Goal: Information Seeking & Learning: Learn about a topic

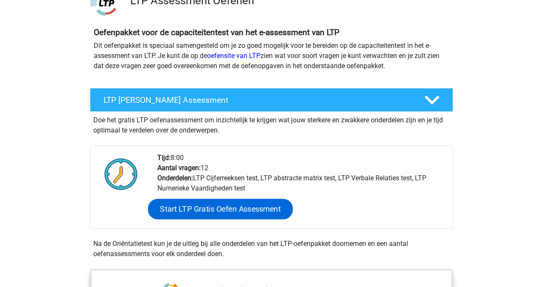
scroll to position [72, 0]
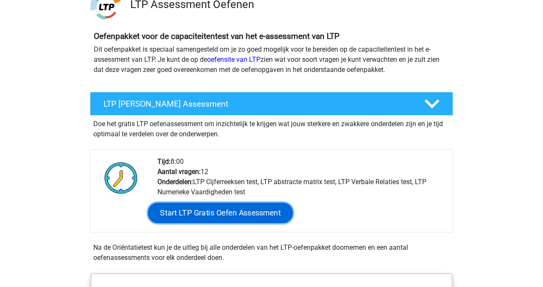
click at [235, 214] on link "Start LTP Gratis Oefen Assessment" at bounding box center [220, 213] width 145 height 20
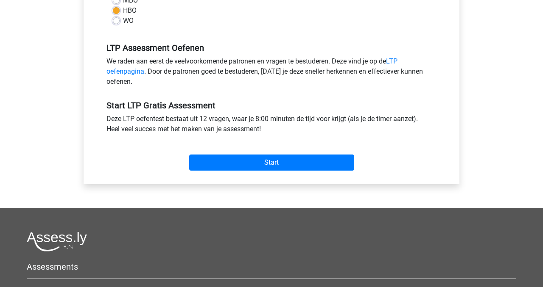
scroll to position [251, 0]
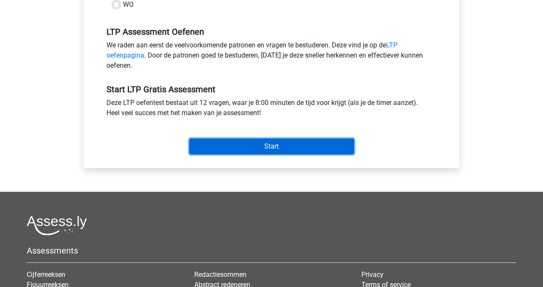
click at [273, 150] on input "Start" at bounding box center [271, 147] width 165 height 16
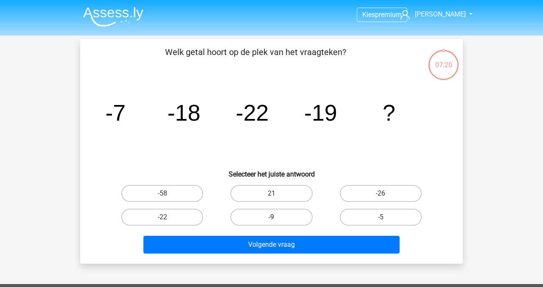
click at [263, 218] on label "-9" at bounding box center [271, 217] width 82 height 17
click at [271, 218] on input "-9" at bounding box center [274, 221] width 6 height 6
radio input "true"
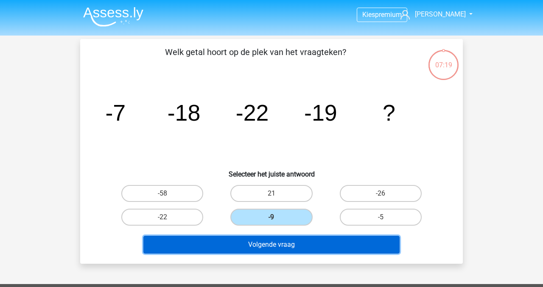
click at [279, 245] on button "Volgende vraag" at bounding box center [271, 245] width 257 height 18
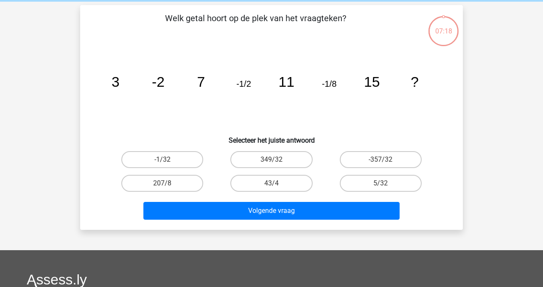
scroll to position [39, 0]
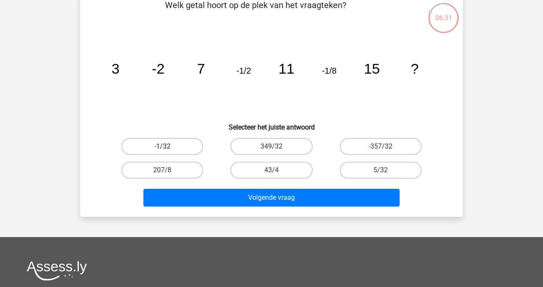
click at [159, 145] on label "-1/32" at bounding box center [162, 146] width 82 height 17
click at [162, 147] on input "-1/32" at bounding box center [165, 150] width 6 height 6
radio input "true"
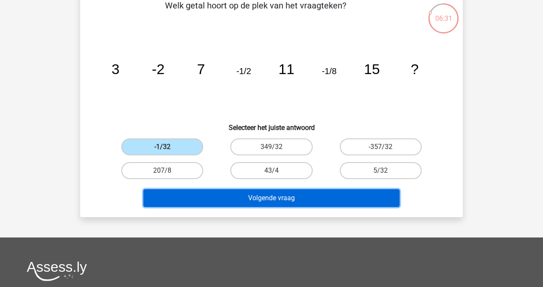
click at [244, 196] on button "Volgende vraag" at bounding box center [271, 199] width 257 height 18
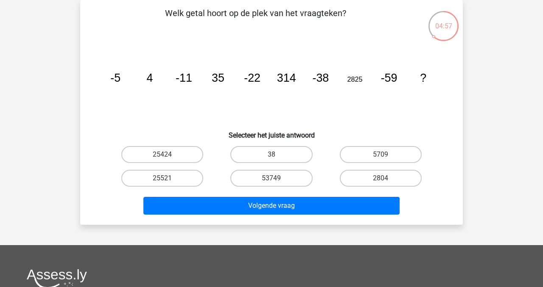
click at [167, 154] on label "25424" at bounding box center [162, 154] width 82 height 17
click at [167, 155] on input "25424" at bounding box center [165, 158] width 6 height 6
radio input "true"
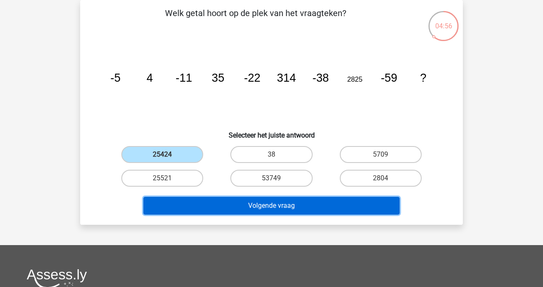
click at [241, 209] on button "Volgende vraag" at bounding box center [271, 206] width 257 height 18
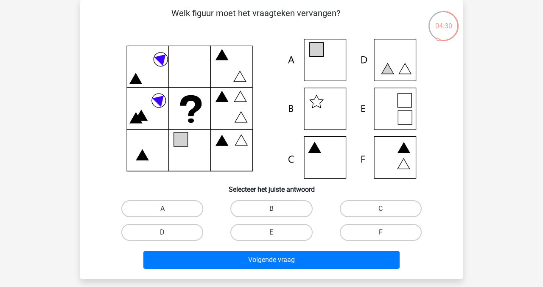
drag, startPoint x: 183, startPoint y: 205, endPoint x: 194, endPoint y: 222, distance: 20.5
click at [184, 206] on label "A" at bounding box center [162, 209] width 82 height 17
click at [168, 209] on input "A" at bounding box center [165, 212] width 6 height 6
radio input "true"
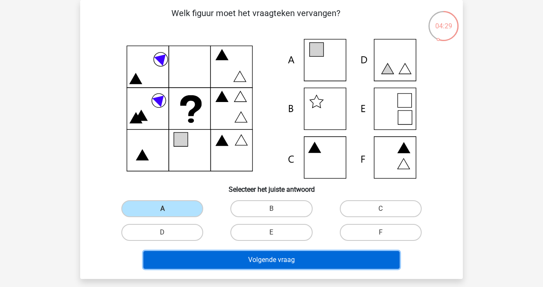
click at [250, 261] on button "Volgende vraag" at bounding box center [271, 260] width 257 height 18
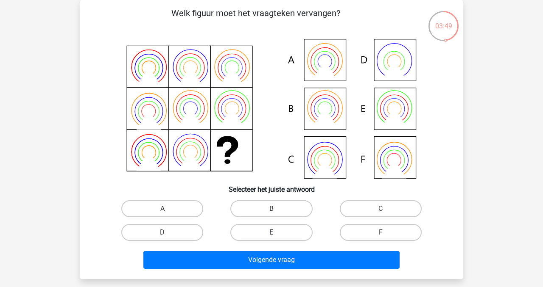
click at [268, 234] on label "E" at bounding box center [271, 232] width 82 height 17
click at [271, 234] on input "E" at bounding box center [274, 236] width 6 height 6
radio input "true"
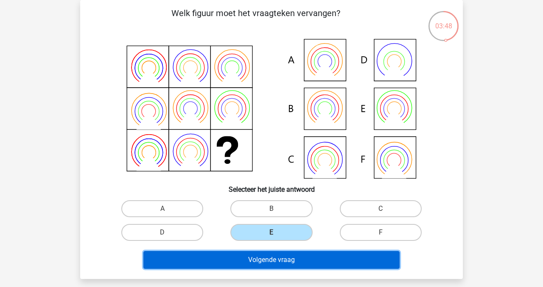
click at [282, 260] on button "Volgende vraag" at bounding box center [271, 260] width 257 height 18
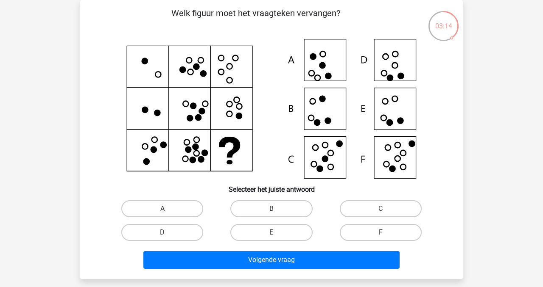
click at [376, 232] on label "F" at bounding box center [381, 232] width 82 height 17
click at [380, 233] on input "F" at bounding box center [383, 236] width 6 height 6
radio input "true"
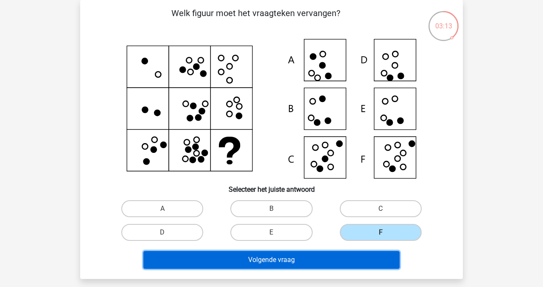
click at [338, 259] on button "Volgende vraag" at bounding box center [271, 260] width 257 height 18
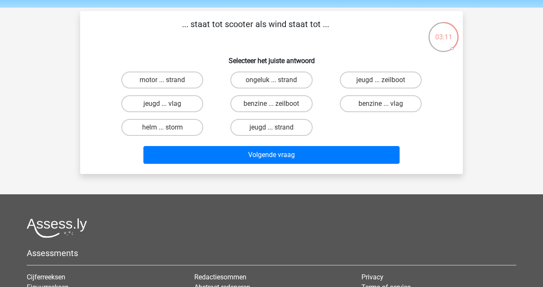
scroll to position [0, 0]
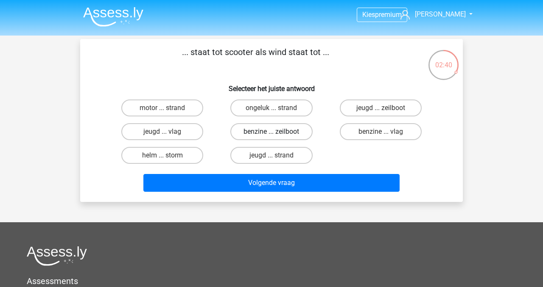
click at [283, 132] on label "benzine ... zeilboot" at bounding box center [271, 131] width 82 height 17
click at [277, 132] on input "benzine ... zeilboot" at bounding box center [274, 135] width 6 height 6
radio input "true"
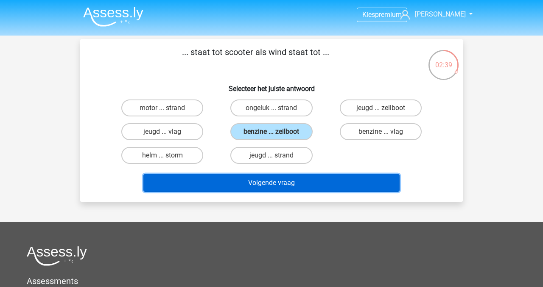
click at [294, 181] on button "Volgende vraag" at bounding box center [271, 183] width 257 height 18
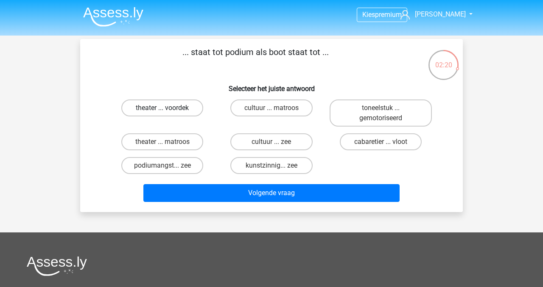
click at [159, 107] on label "theater ... voordek" at bounding box center [162, 108] width 82 height 17
click at [162, 108] on input "theater ... voordek" at bounding box center [165, 111] width 6 height 6
radio input "true"
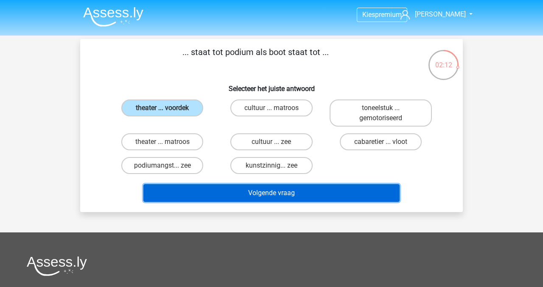
click at [280, 195] on button "Volgende vraag" at bounding box center [271, 193] width 257 height 18
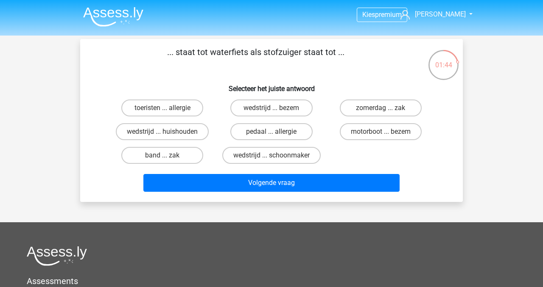
scroll to position [0, 0]
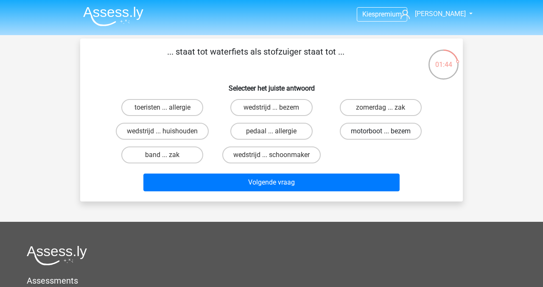
drag, startPoint x: 357, startPoint y: 130, endPoint x: 352, endPoint y: 132, distance: 4.7
click at [357, 131] on label "motorboot ... bezem" at bounding box center [381, 131] width 82 height 17
click at [380, 131] on input "motorboot ... bezem" at bounding box center [383, 134] width 6 height 6
radio input "true"
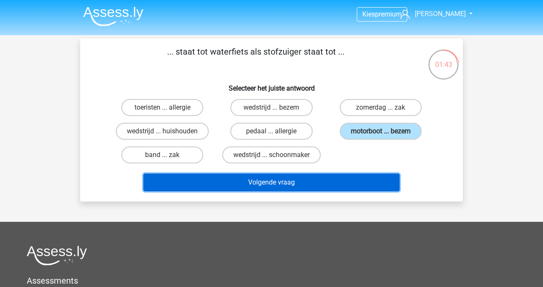
click at [306, 183] on button "Volgende vraag" at bounding box center [271, 183] width 257 height 18
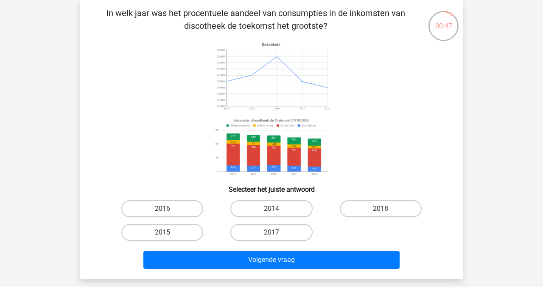
scroll to position [36, 0]
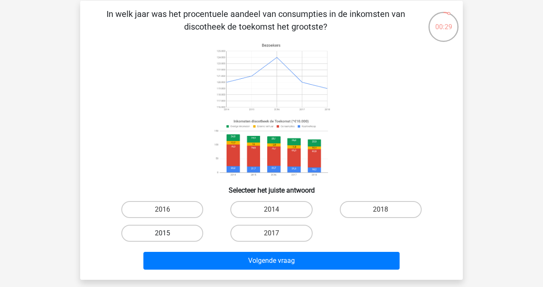
click at [181, 236] on label "2015" at bounding box center [162, 233] width 82 height 17
click at [168, 236] on input "2015" at bounding box center [165, 237] width 6 height 6
radio input "true"
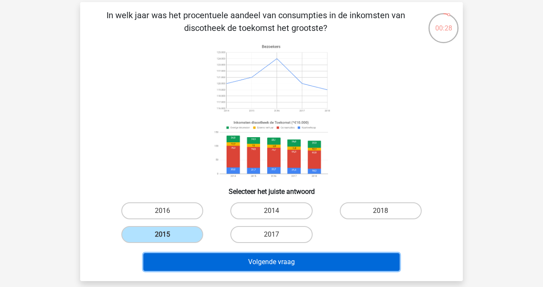
click at [234, 262] on button "Volgende vraag" at bounding box center [271, 263] width 257 height 18
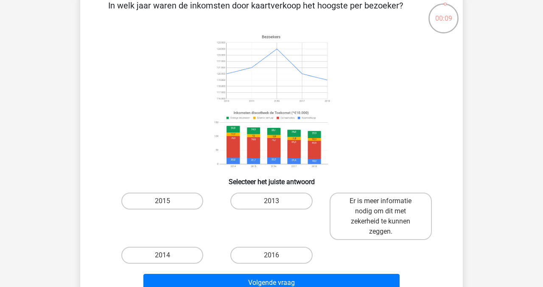
scroll to position [62, 0]
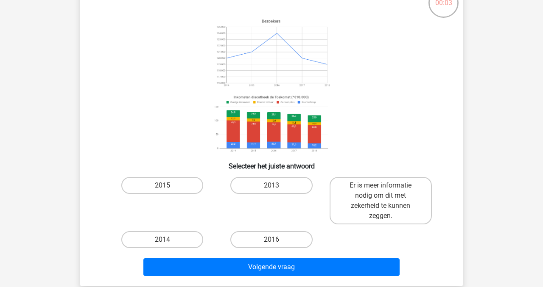
drag, startPoint x: 152, startPoint y: 187, endPoint x: 160, endPoint y: 197, distance: 12.3
click at [152, 188] on label "2015" at bounding box center [162, 185] width 82 height 17
click at [162, 188] on input "2015" at bounding box center [165, 189] width 6 height 6
radio input "true"
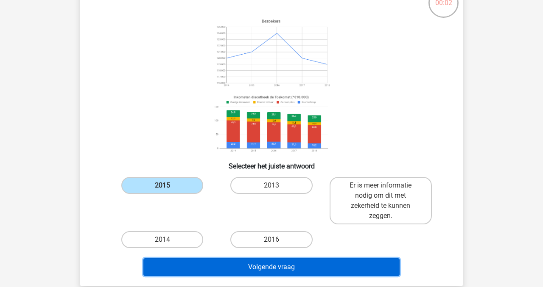
click at [244, 265] on button "Volgende vraag" at bounding box center [271, 268] width 257 height 18
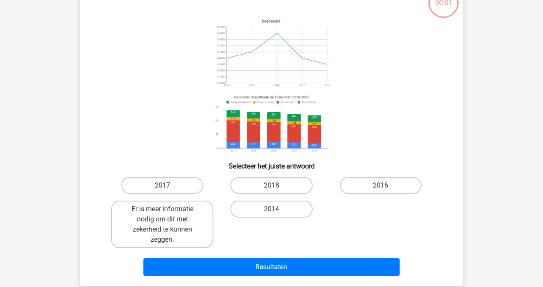
scroll to position [39, 0]
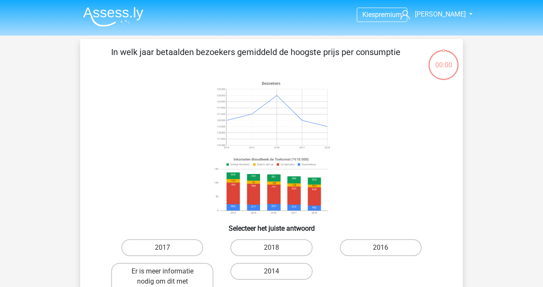
scroll to position [39, 0]
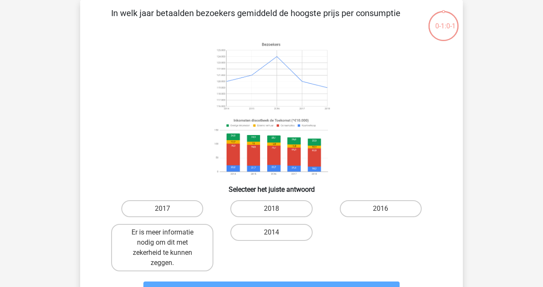
click at [274, 212] on input "2018" at bounding box center [274, 212] width 6 height 6
radio input "true"
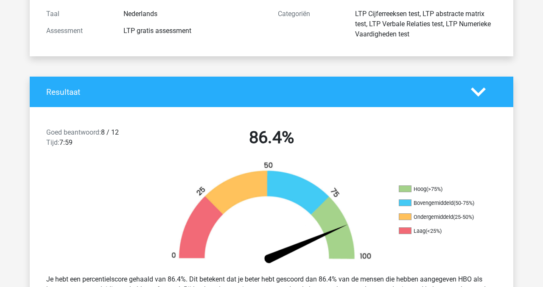
scroll to position [109, 0]
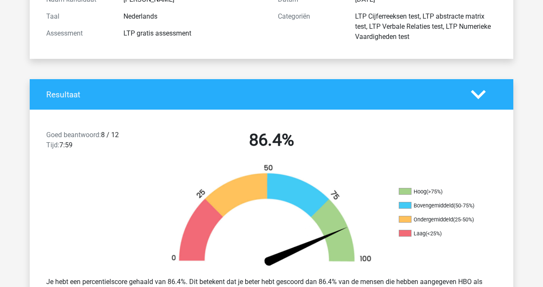
click at [484, 96] on icon at bounding box center [478, 94] width 15 height 15
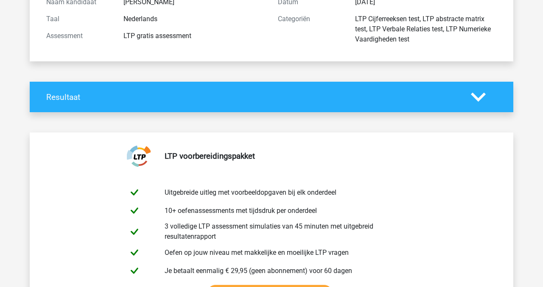
click at [485, 96] on icon at bounding box center [478, 97] width 15 height 15
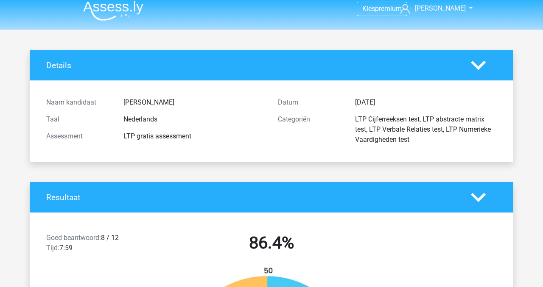
scroll to position [0, 0]
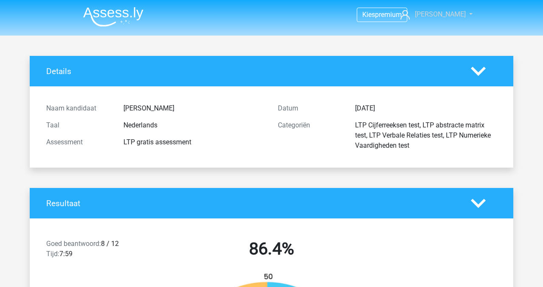
click at [446, 14] on span "[PERSON_NAME]" at bounding box center [440, 14] width 51 height 8
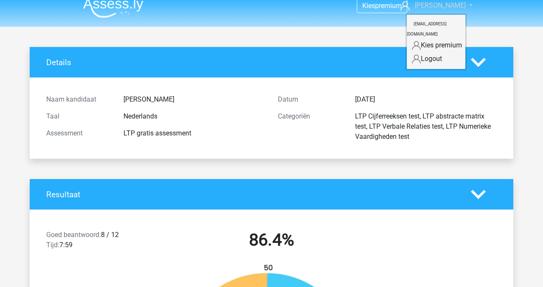
scroll to position [8, 0]
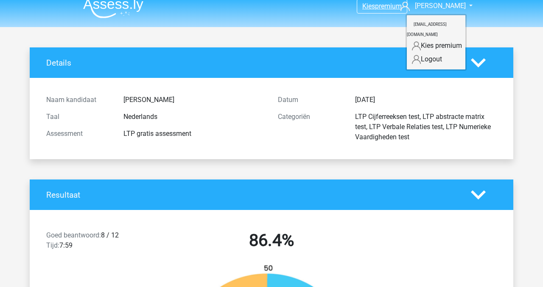
click at [388, 8] on span "premium" at bounding box center [388, 6] width 27 height 8
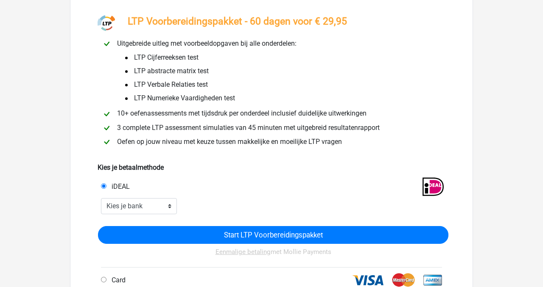
scroll to position [17, 0]
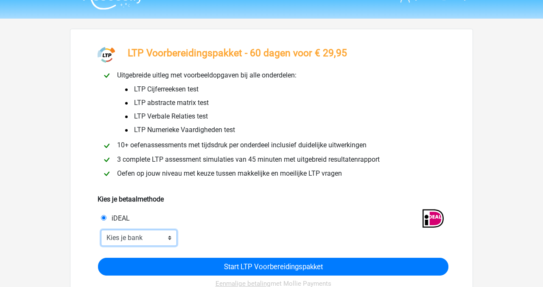
click at [168, 239] on select "Kies je bank ABN AMRO ING Rabobank ASN Bank bunq Knab N26 NN Regiobank Revolut …" at bounding box center [139, 238] width 76 height 16
select select "ideal_[SWIFT_CODE]"
click at [101, 231] on select "Kies je bank ABN AMRO ING Rabobank ASN Bank bunq Knab N26 NN Regiobank Revolut …" at bounding box center [139, 238] width 76 height 16
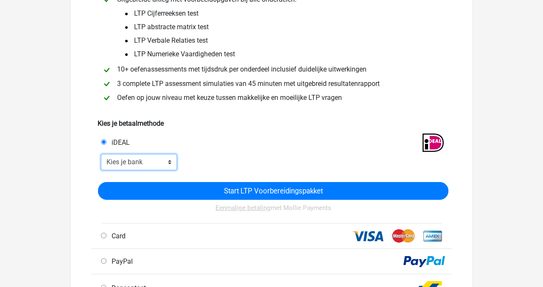
scroll to position [95, 0]
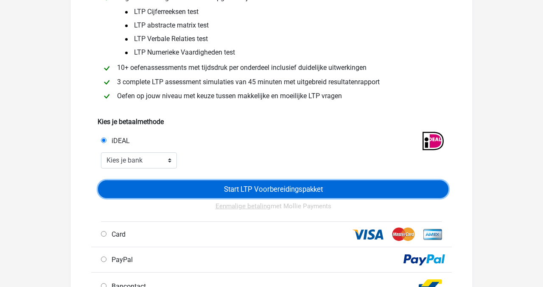
click at [248, 192] on input "Start LTP Voorbereidingspakket" at bounding box center [273, 190] width 350 height 18
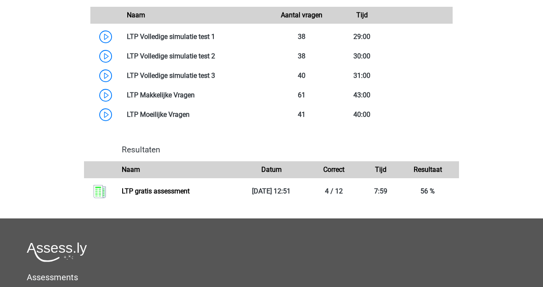
scroll to position [785, 0]
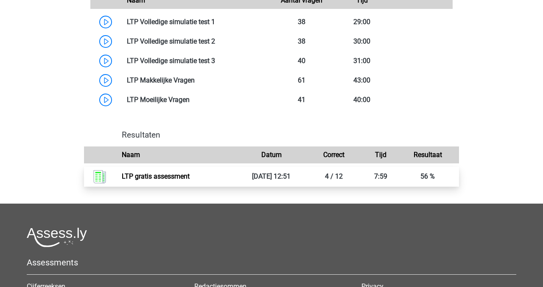
click at [162, 178] on link "LTP gratis assessment" at bounding box center [156, 177] width 68 height 8
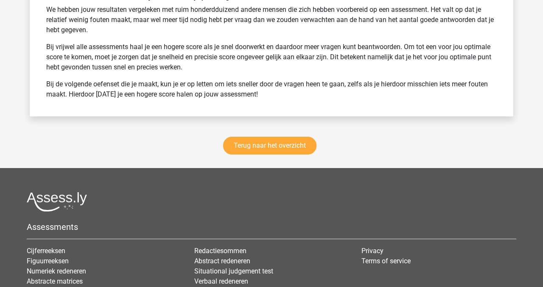
scroll to position [1415, 0]
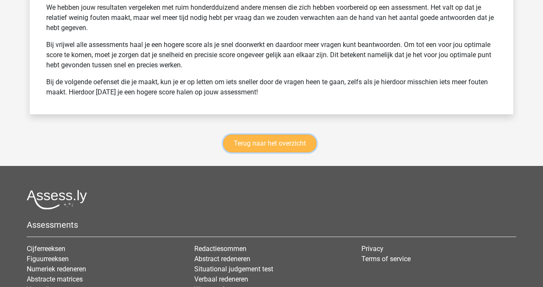
click at [250, 145] on link "Terug naar het overzicht" at bounding box center [269, 144] width 93 height 18
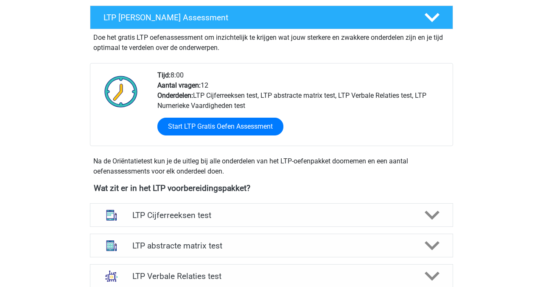
scroll to position [160, 0]
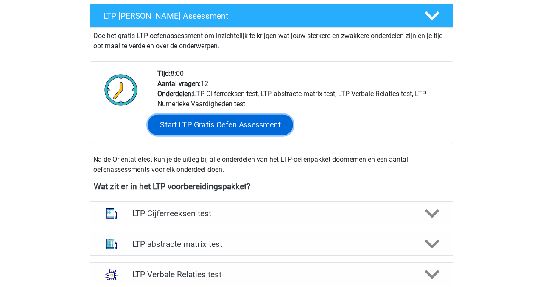
click at [206, 128] on link "Start LTP Gratis Oefen Assessment" at bounding box center [220, 125] width 145 height 20
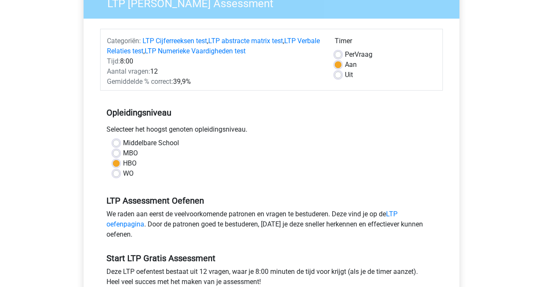
scroll to position [82, 0]
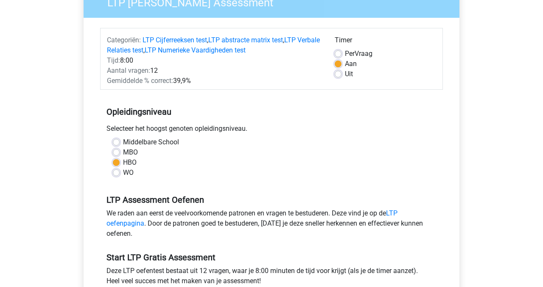
click at [123, 172] on label "WO" at bounding box center [128, 173] width 11 height 10
click at [117, 172] on input "WO" at bounding box center [116, 172] width 7 height 8
radio input "true"
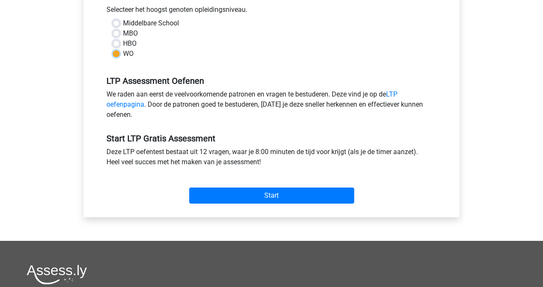
scroll to position [208, 0]
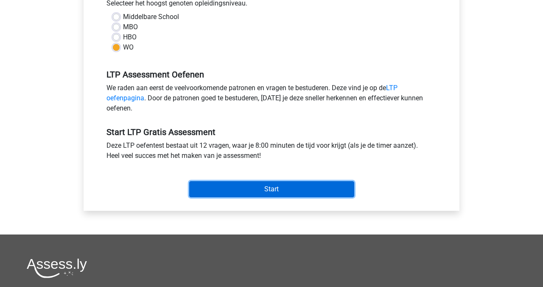
click at [250, 184] on input "Start" at bounding box center [271, 189] width 165 height 16
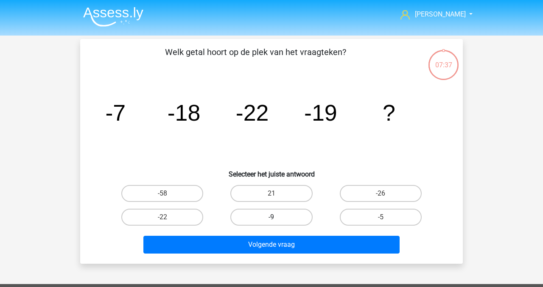
click at [263, 217] on label "-9" at bounding box center [271, 217] width 82 height 17
click at [271, 218] on input "-9" at bounding box center [274, 221] width 6 height 6
radio input "true"
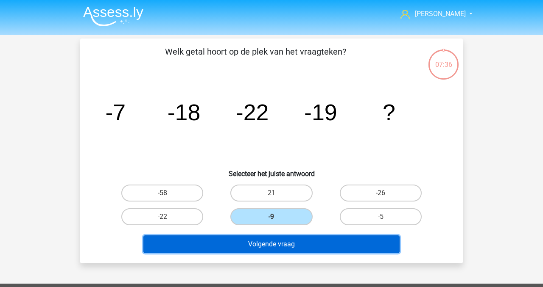
click at [291, 243] on button "Volgende vraag" at bounding box center [271, 245] width 257 height 18
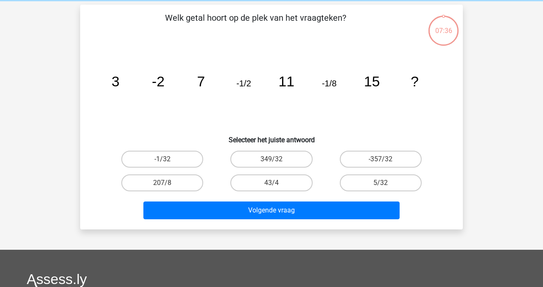
scroll to position [39, 0]
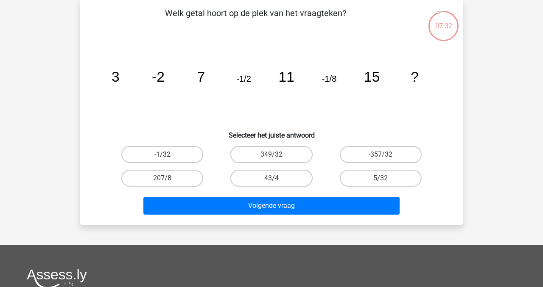
click at [170, 152] on label "-1/32" at bounding box center [162, 154] width 82 height 17
click at [168, 155] on input "-1/32" at bounding box center [165, 158] width 6 height 6
radio input "true"
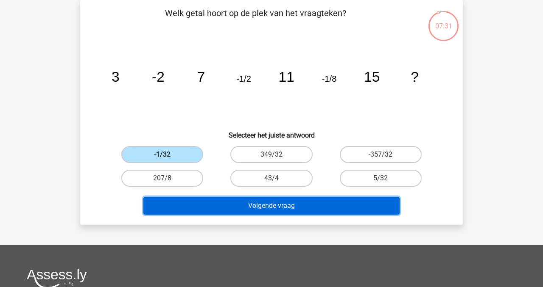
click at [256, 208] on button "Volgende vraag" at bounding box center [271, 206] width 257 height 18
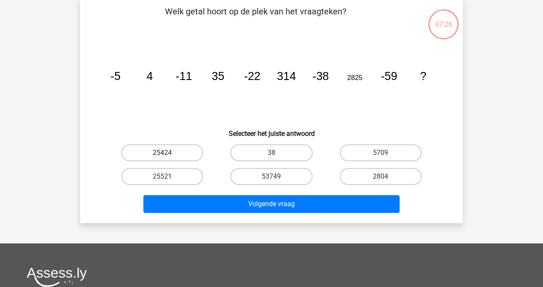
click at [187, 152] on label "25424" at bounding box center [162, 153] width 82 height 17
click at [168, 153] on input "25424" at bounding box center [165, 156] width 6 height 6
radio input "true"
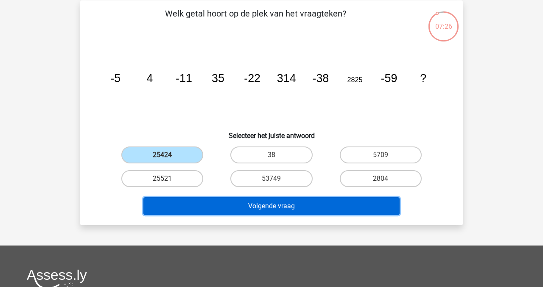
click at [258, 206] on button "Volgende vraag" at bounding box center [271, 207] width 257 height 18
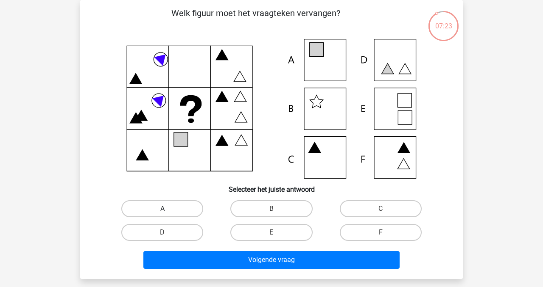
click at [181, 212] on label "A" at bounding box center [162, 209] width 82 height 17
click at [168, 212] on input "A" at bounding box center [165, 212] width 6 height 6
radio input "true"
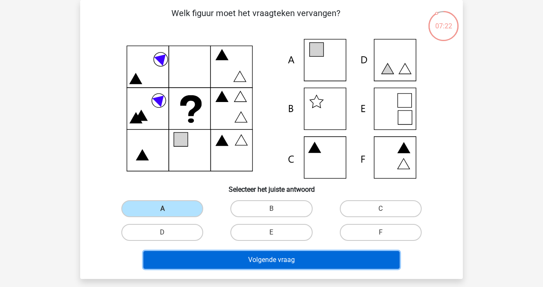
click at [256, 254] on button "Volgende vraag" at bounding box center [271, 260] width 257 height 18
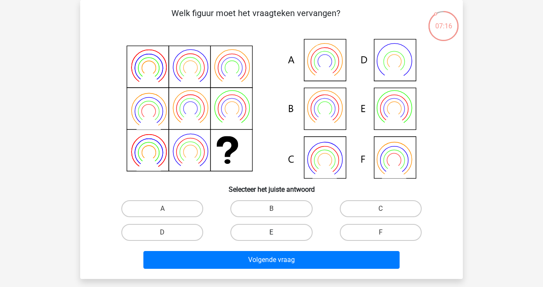
click at [287, 230] on label "E" at bounding box center [271, 232] width 82 height 17
click at [277, 233] on input "E" at bounding box center [274, 236] width 6 height 6
radio input "true"
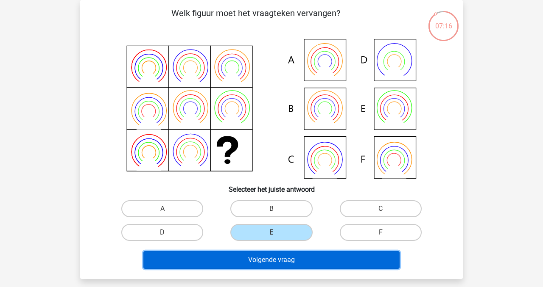
click at [297, 265] on button "Volgende vraag" at bounding box center [271, 260] width 257 height 18
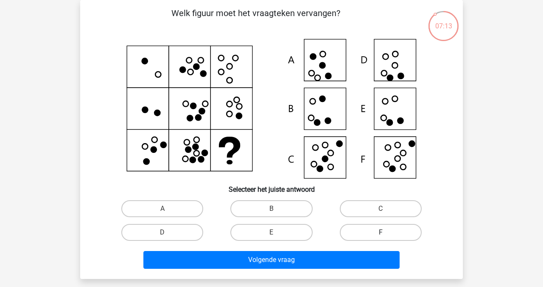
click at [369, 231] on label "F" at bounding box center [381, 232] width 82 height 17
click at [380, 233] on input "F" at bounding box center [383, 236] width 6 height 6
radio input "true"
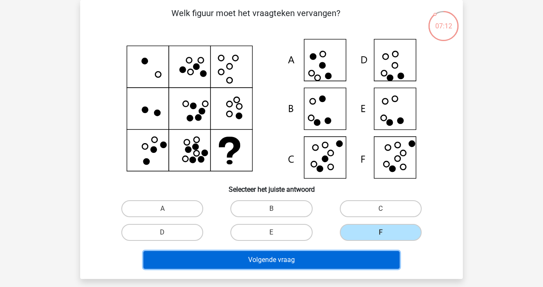
click at [356, 261] on button "Volgende vraag" at bounding box center [271, 260] width 257 height 18
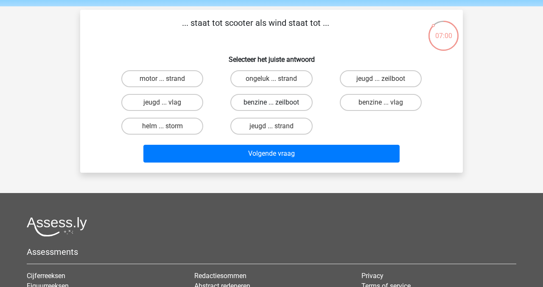
scroll to position [30, 0]
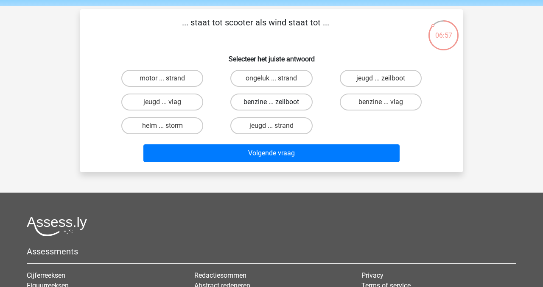
click at [261, 100] on label "benzine ... zeilboot" at bounding box center [271, 102] width 82 height 17
click at [271, 102] on input "benzine ... zeilboot" at bounding box center [274, 105] width 6 height 6
radio input "true"
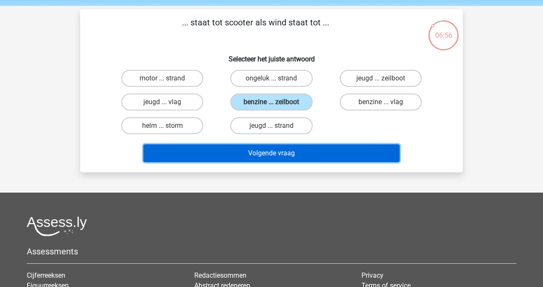
click at [296, 153] on button "Volgende vraag" at bounding box center [271, 154] width 257 height 18
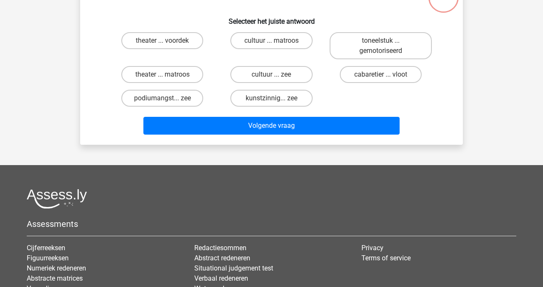
scroll to position [66, 0]
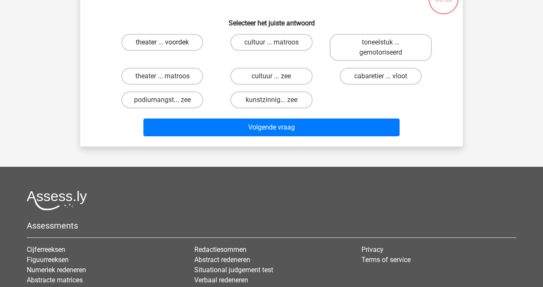
click at [167, 39] on label "theater ... voordek" at bounding box center [162, 42] width 82 height 17
click at [167, 42] on input "theater ... voordek" at bounding box center [165, 45] width 6 height 6
radio input "true"
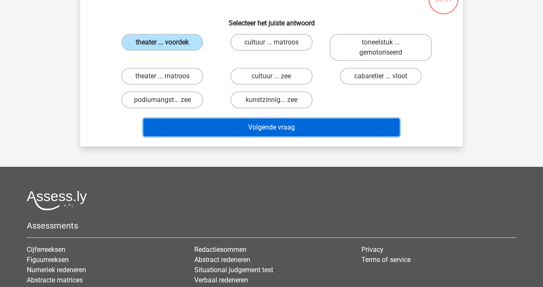
click at [276, 128] on button "Volgende vraag" at bounding box center [271, 128] width 257 height 18
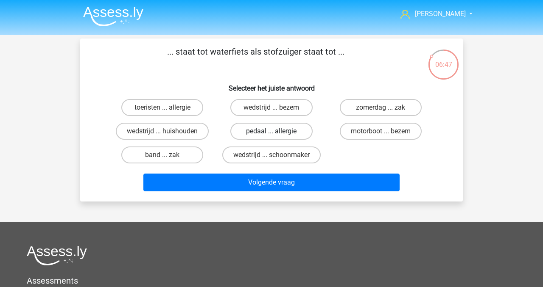
scroll to position [0, 0]
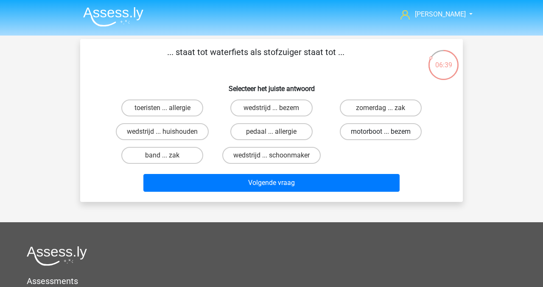
click at [346, 134] on label "motorboot ... bezem" at bounding box center [381, 131] width 82 height 17
click at [380, 134] on input "motorboot ... bezem" at bounding box center [383, 135] width 6 height 6
radio input "true"
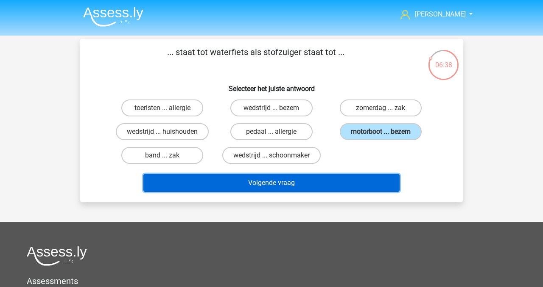
click at [371, 182] on button "Volgende vraag" at bounding box center [271, 183] width 257 height 18
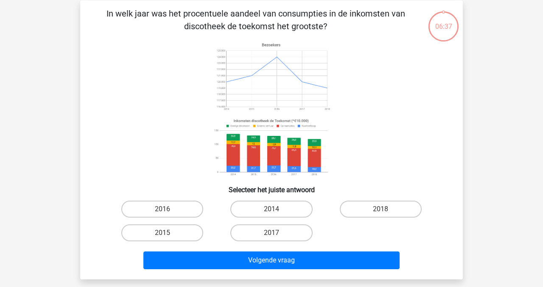
scroll to position [39, 0]
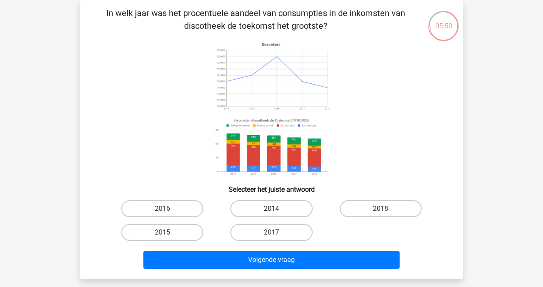
click at [288, 214] on label "2014" at bounding box center [271, 209] width 82 height 17
click at [277, 214] on input "2014" at bounding box center [274, 212] width 6 height 6
radio input "true"
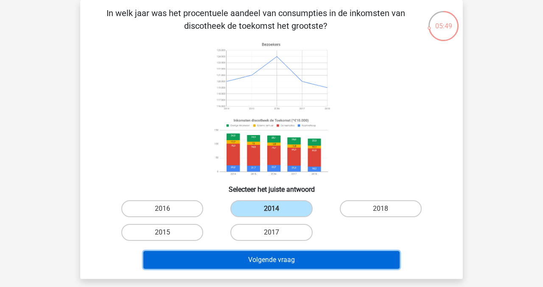
click at [310, 262] on button "Volgende vraag" at bounding box center [271, 260] width 257 height 18
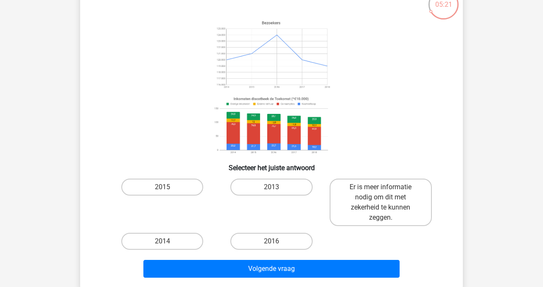
scroll to position [60, 0]
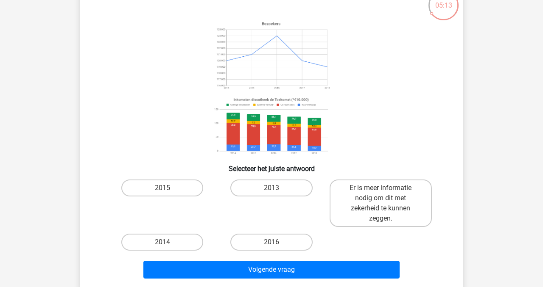
click at [162, 245] on input "2014" at bounding box center [165, 246] width 6 height 6
radio input "true"
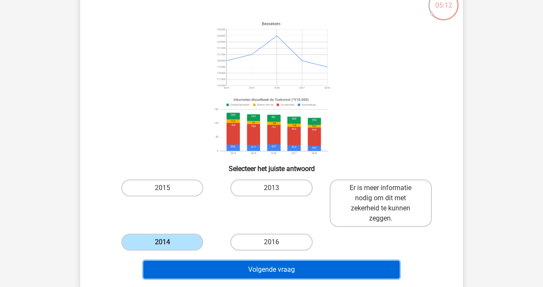
click at [234, 271] on button "Volgende vraag" at bounding box center [271, 270] width 257 height 18
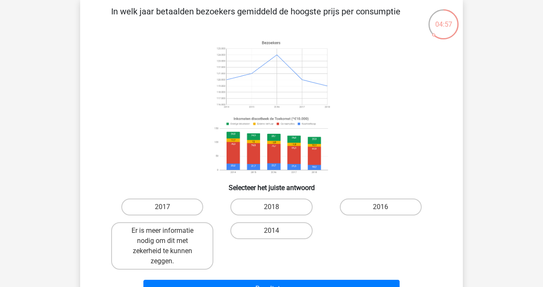
scroll to position [41, 0]
click at [265, 230] on label "2014" at bounding box center [271, 230] width 82 height 17
click at [271, 231] on input "2014" at bounding box center [274, 234] width 6 height 6
radio input "true"
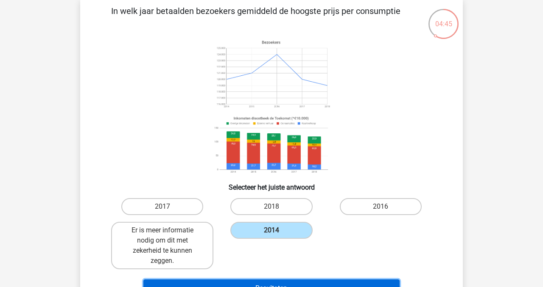
click at [291, 287] on button "Resultaten" at bounding box center [271, 289] width 257 height 18
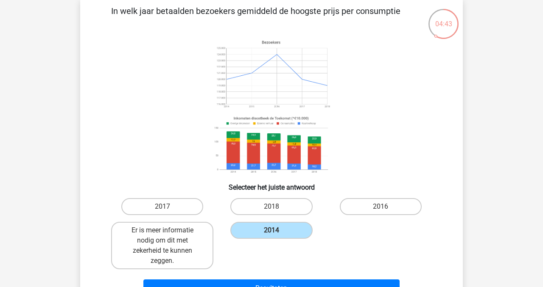
scroll to position [68, 0]
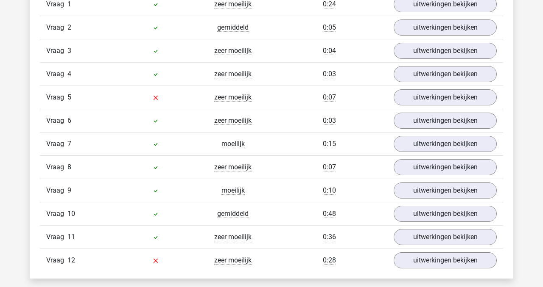
scroll to position [778, 0]
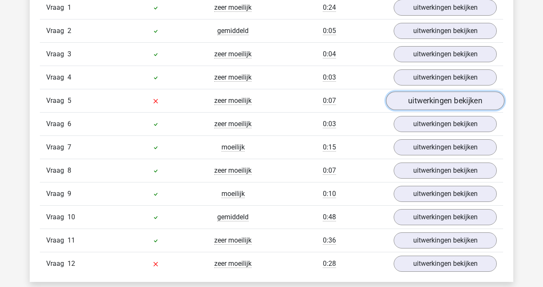
click at [427, 101] on link "uitwerkingen bekijken" at bounding box center [445, 101] width 118 height 19
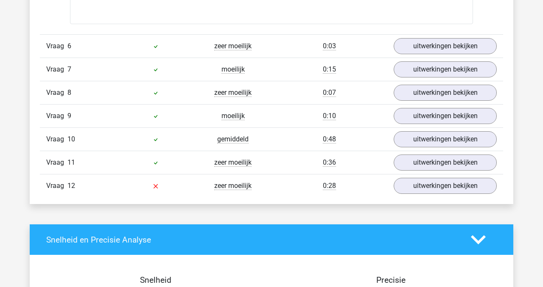
scroll to position [1198, 0]
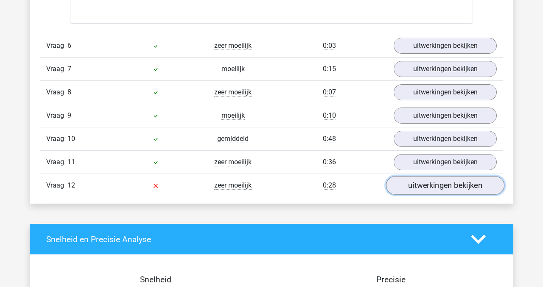
click at [425, 185] on link "uitwerkingen bekijken" at bounding box center [445, 186] width 118 height 19
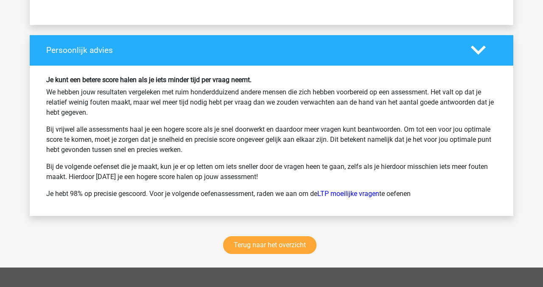
scroll to position [1996, 0]
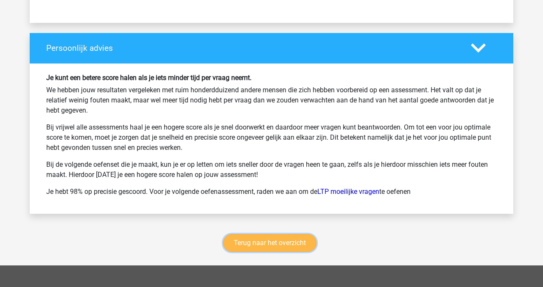
click at [283, 243] on link "Terug naar het overzicht" at bounding box center [269, 243] width 93 height 18
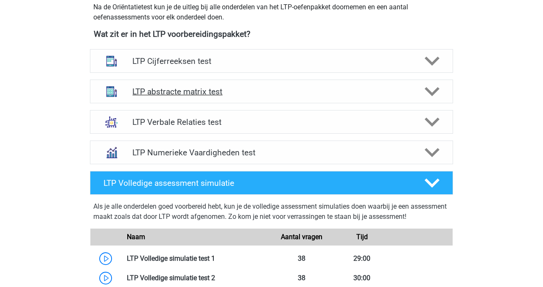
scroll to position [312, 0]
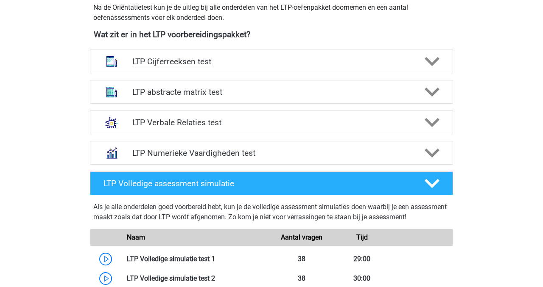
click at [430, 60] on icon at bounding box center [431, 61] width 15 height 15
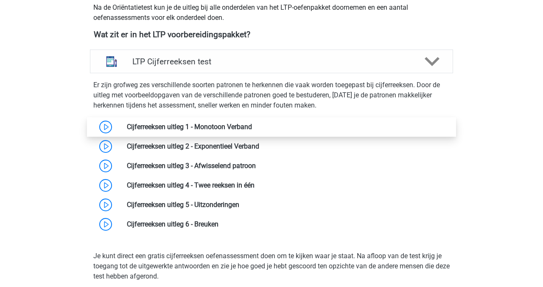
click at [252, 127] on link at bounding box center [252, 127] width 0 height 8
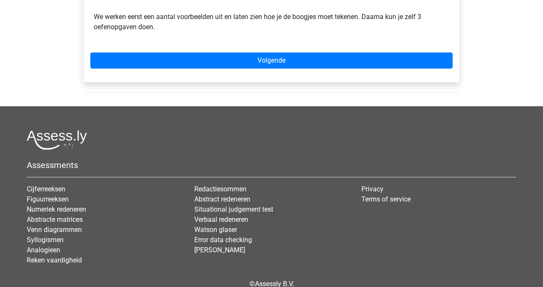
scroll to position [335, 0]
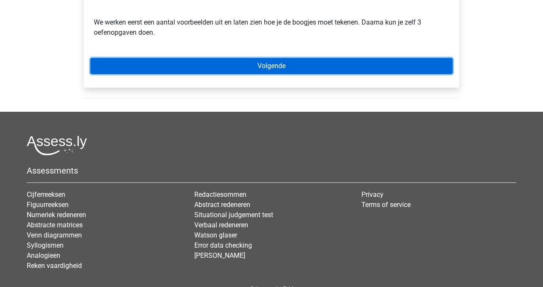
click at [268, 70] on link "Volgende" at bounding box center [271, 66] width 362 height 16
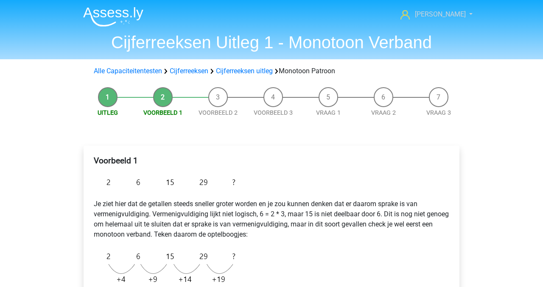
click at [460, 15] on link "[PERSON_NAME]" at bounding box center [432, 14] width 70 height 10
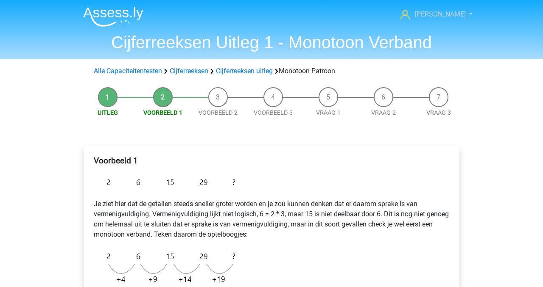
click at [410, 17] on icon at bounding box center [404, 14] width 9 height 9
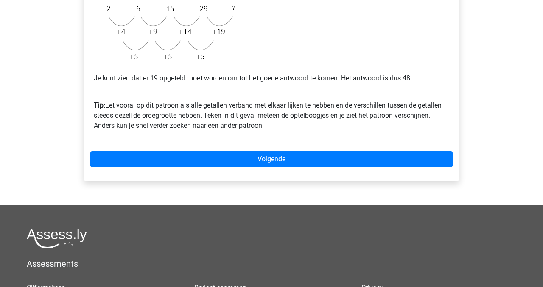
scroll to position [259, 0]
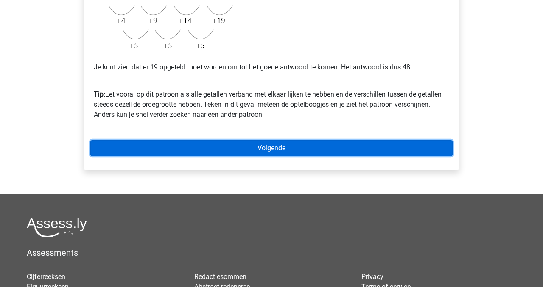
click at [314, 147] on link "Volgende" at bounding box center [271, 148] width 362 height 16
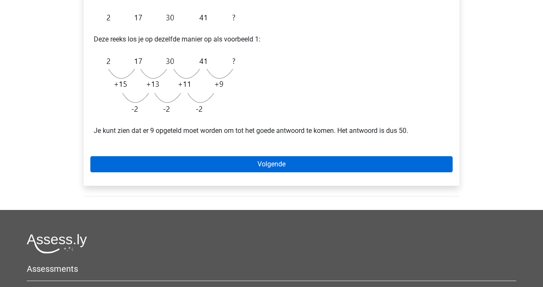
scroll to position [180, 0]
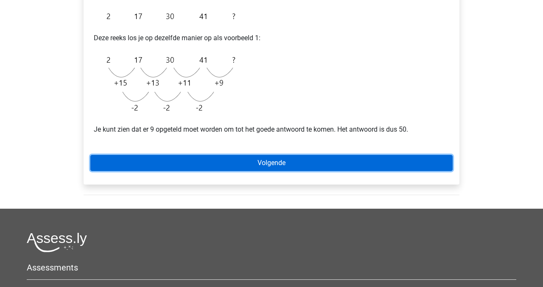
click at [311, 164] on link "Volgende" at bounding box center [271, 163] width 362 height 16
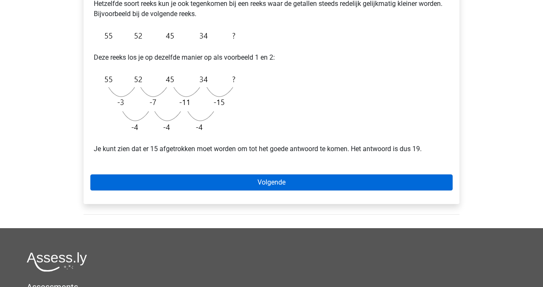
scroll to position [190, 0]
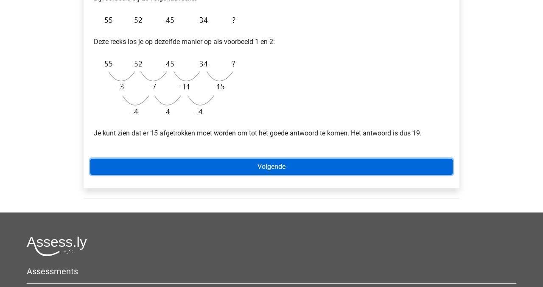
click at [313, 166] on link "Volgende" at bounding box center [271, 167] width 362 height 16
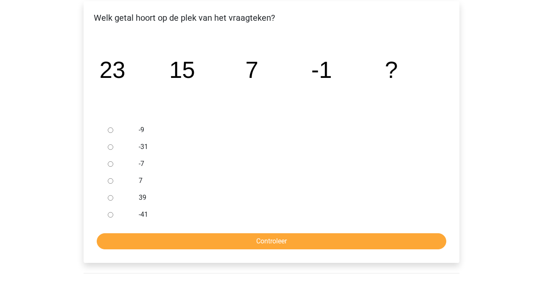
scroll to position [143, 0]
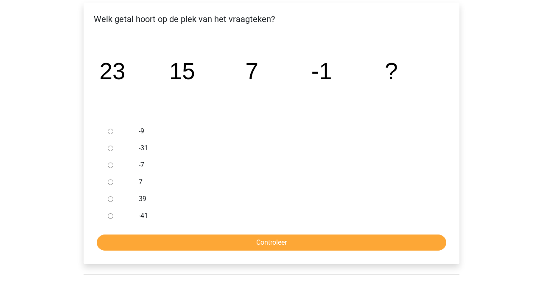
click at [112, 166] on input "-7" at bounding box center [111, 166] width 6 height 6
radio input "true"
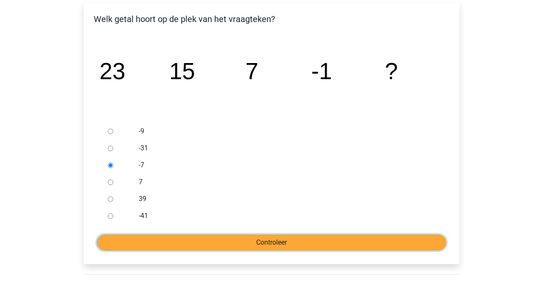
click at [246, 239] on input "Controleer" at bounding box center [271, 243] width 349 height 16
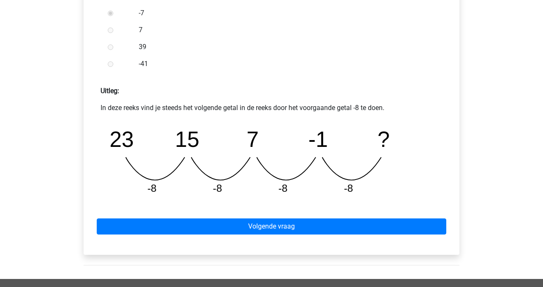
scroll to position [299, 0]
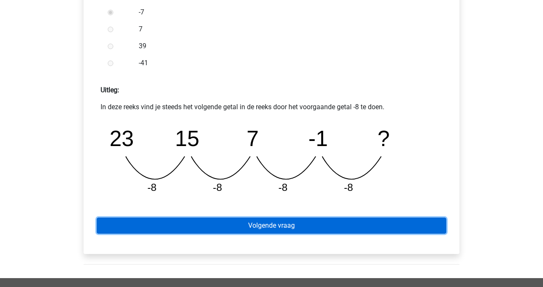
click at [270, 225] on link "Volgende vraag" at bounding box center [271, 226] width 349 height 16
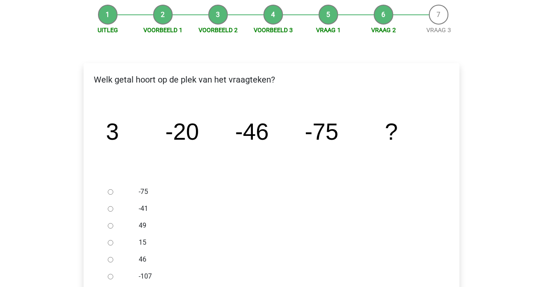
scroll to position [104, 0]
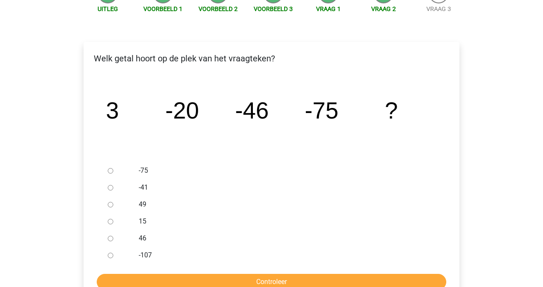
click at [112, 256] on input "-107" at bounding box center [111, 256] width 6 height 6
radio input "true"
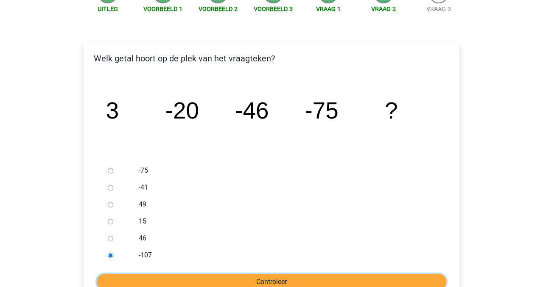
click at [183, 275] on input "Controleer" at bounding box center [271, 282] width 349 height 16
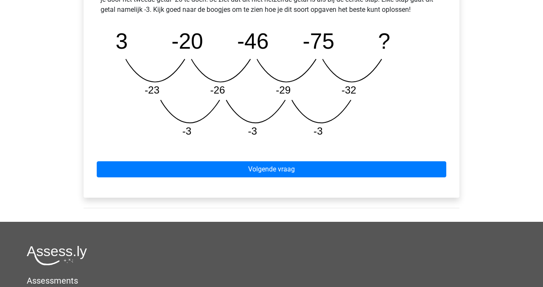
scroll to position [432, 0]
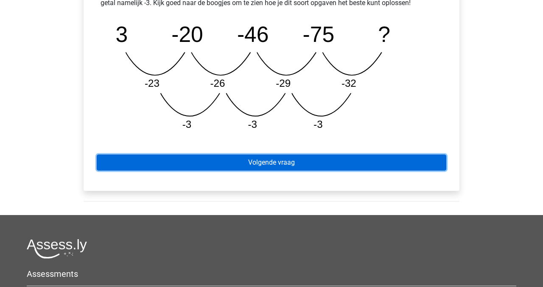
click at [212, 158] on link "Volgende vraag" at bounding box center [271, 163] width 349 height 16
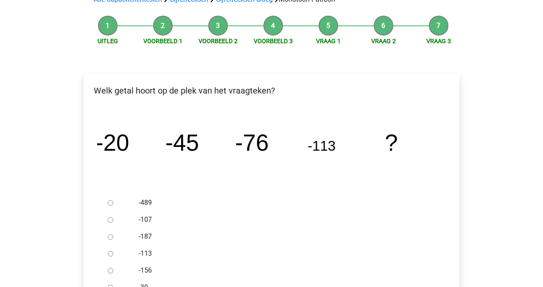
scroll to position [73, 0]
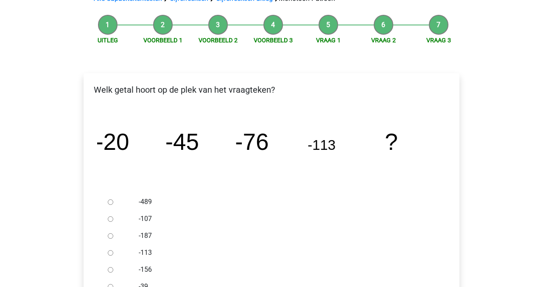
drag, startPoint x: 112, startPoint y: 269, endPoint x: 127, endPoint y: 269, distance: 15.7
click at [112, 269] on input "-156" at bounding box center [111, 271] width 6 height 6
radio input "true"
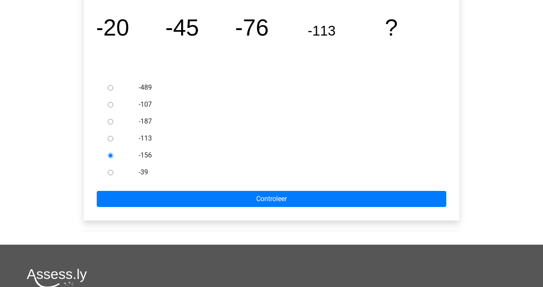
scroll to position [203, 0]
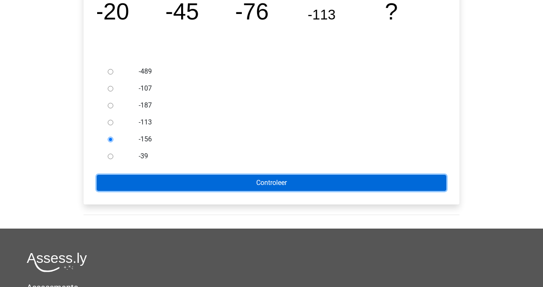
click at [261, 183] on input "Controleer" at bounding box center [271, 183] width 349 height 16
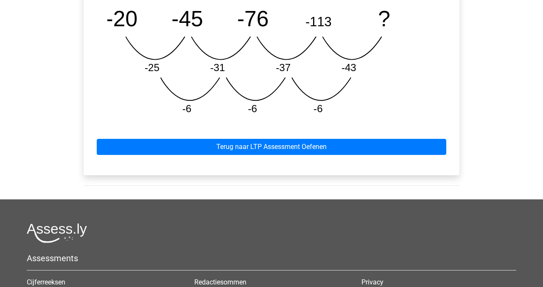
scroll to position [458, 0]
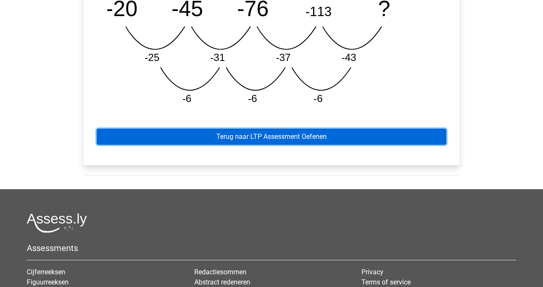
click at [241, 138] on link "Terug naar LTP Assessment Oefenen" at bounding box center [271, 137] width 349 height 16
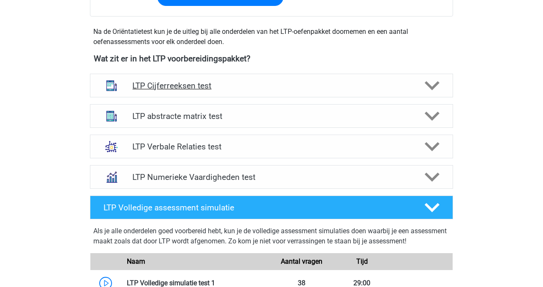
scroll to position [293, 0]
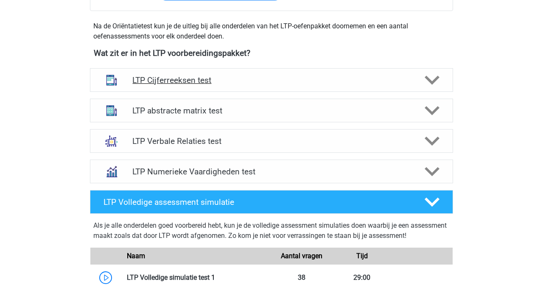
click at [437, 83] on icon at bounding box center [431, 80] width 15 height 15
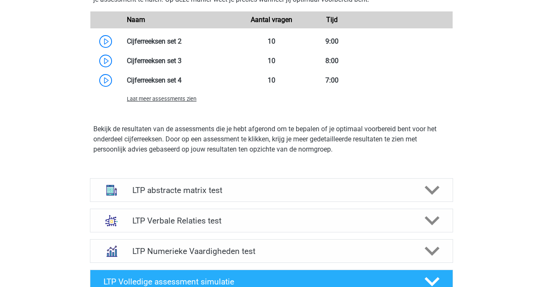
scroll to position [695, 0]
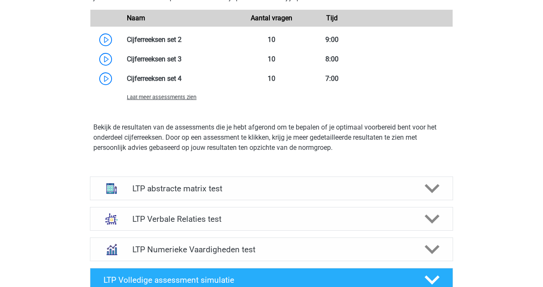
click at [187, 99] on span "Laat meer assessments zien" at bounding box center [162, 97] width 70 height 6
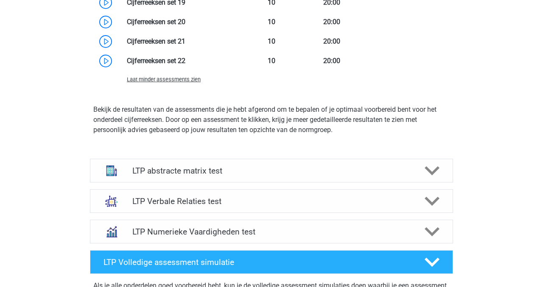
scroll to position [1065, 0]
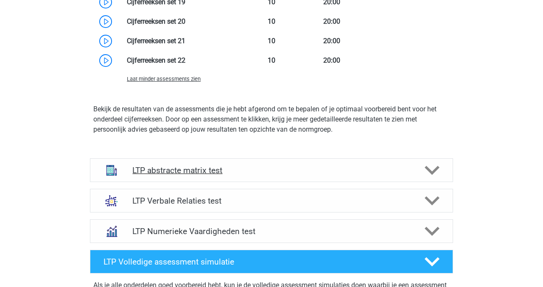
click at [435, 166] on icon at bounding box center [431, 170] width 15 height 15
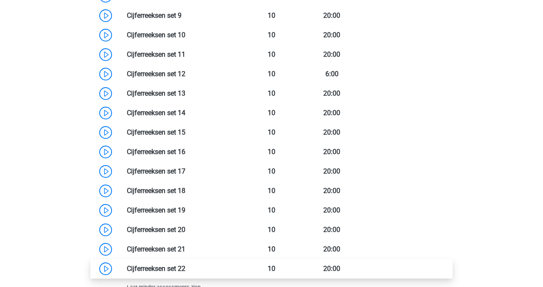
scroll to position [854, 0]
